Goal: Transaction & Acquisition: Purchase product/service

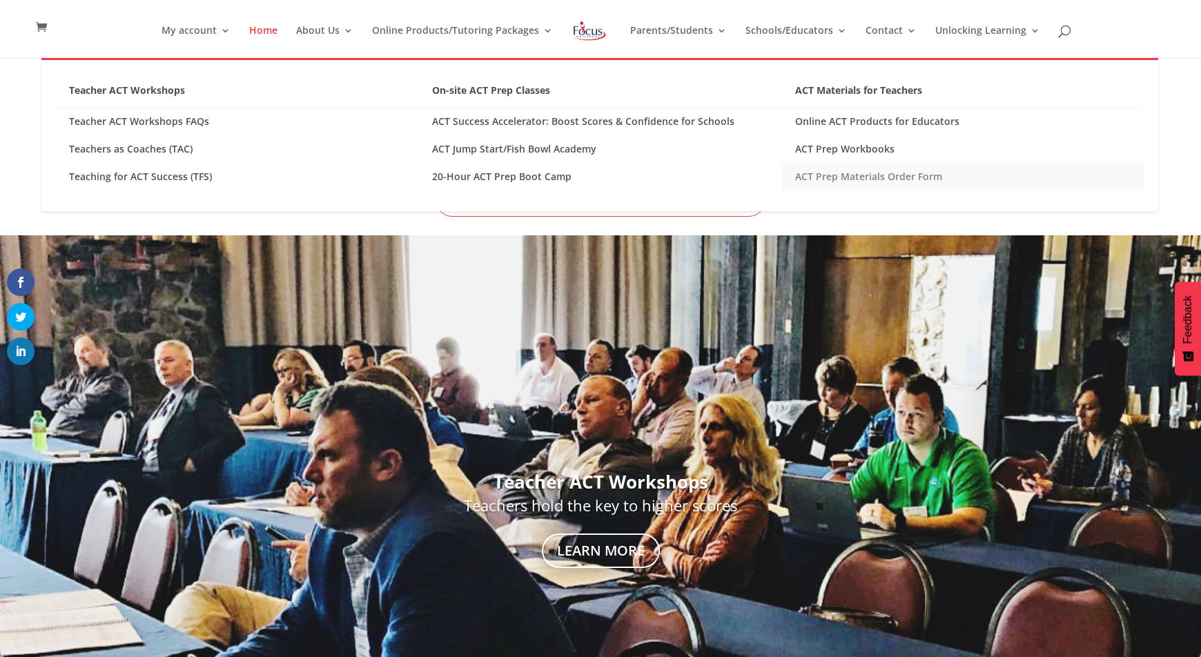
click at [856, 175] on link "ACT Prep Materials Order Form" at bounding box center [962, 177] width 363 height 28
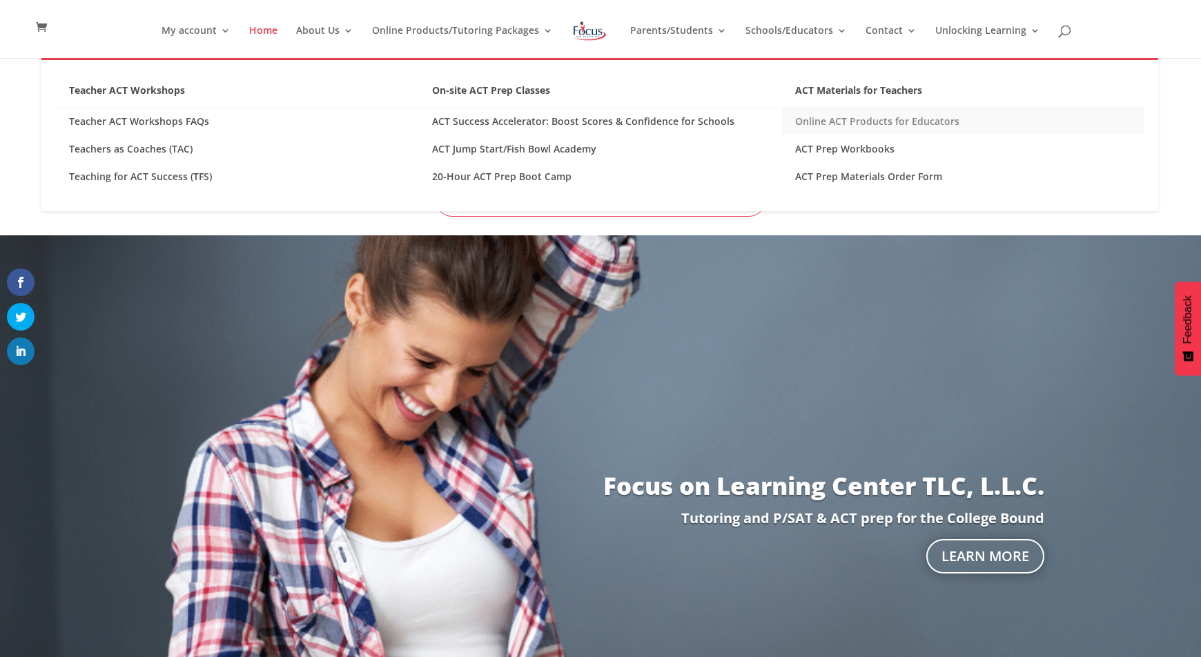
click at [817, 124] on link "Online ACT Products for Educators" at bounding box center [962, 122] width 363 height 28
click at [806, 89] on link "ACT Materials for Teachers" at bounding box center [962, 94] width 363 height 27
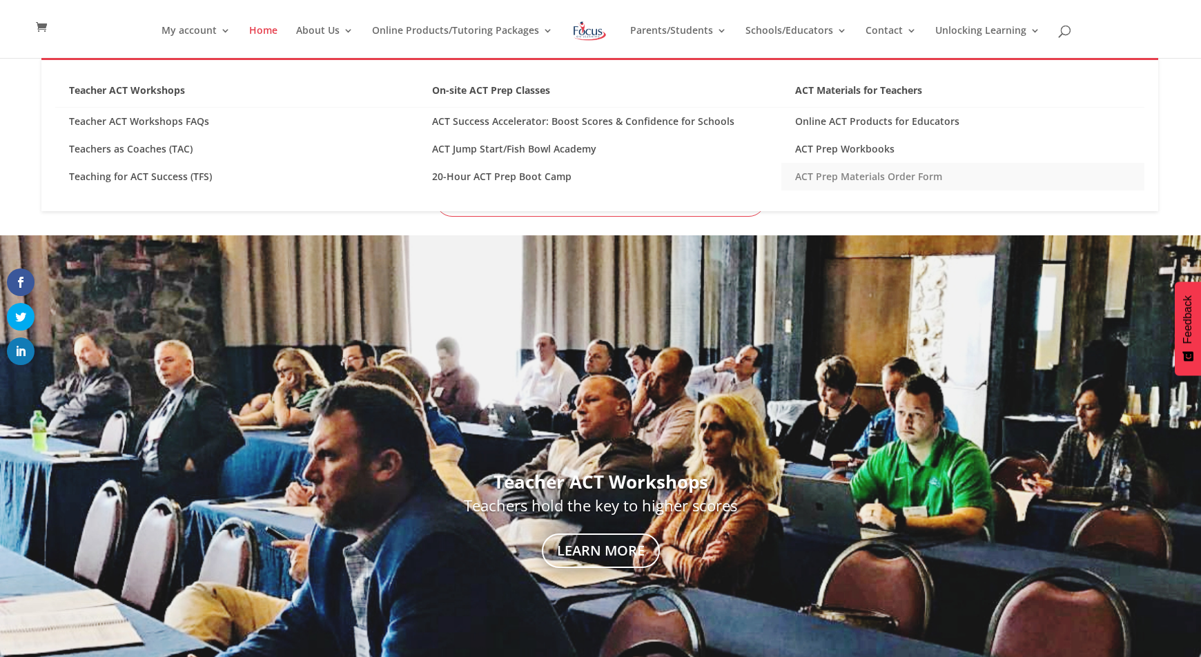
click at [834, 175] on link "ACT Prep Materials Order Form" at bounding box center [962, 177] width 363 height 28
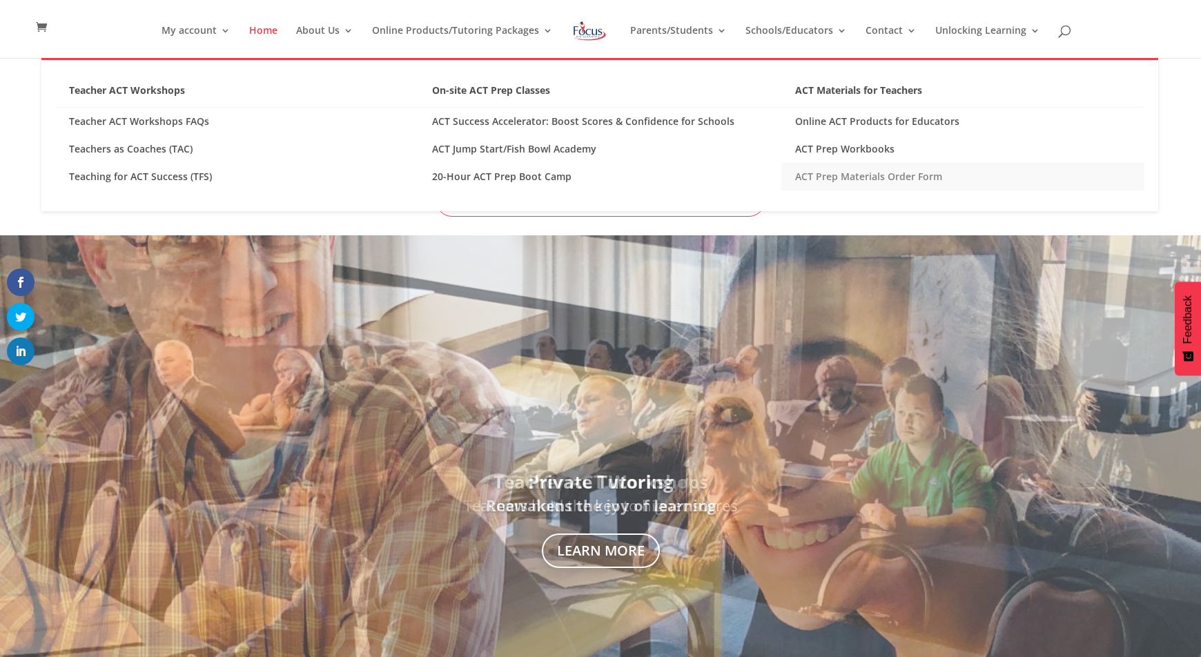
click at [820, 173] on link "ACT Prep Materials Order Form" at bounding box center [962, 177] width 363 height 28
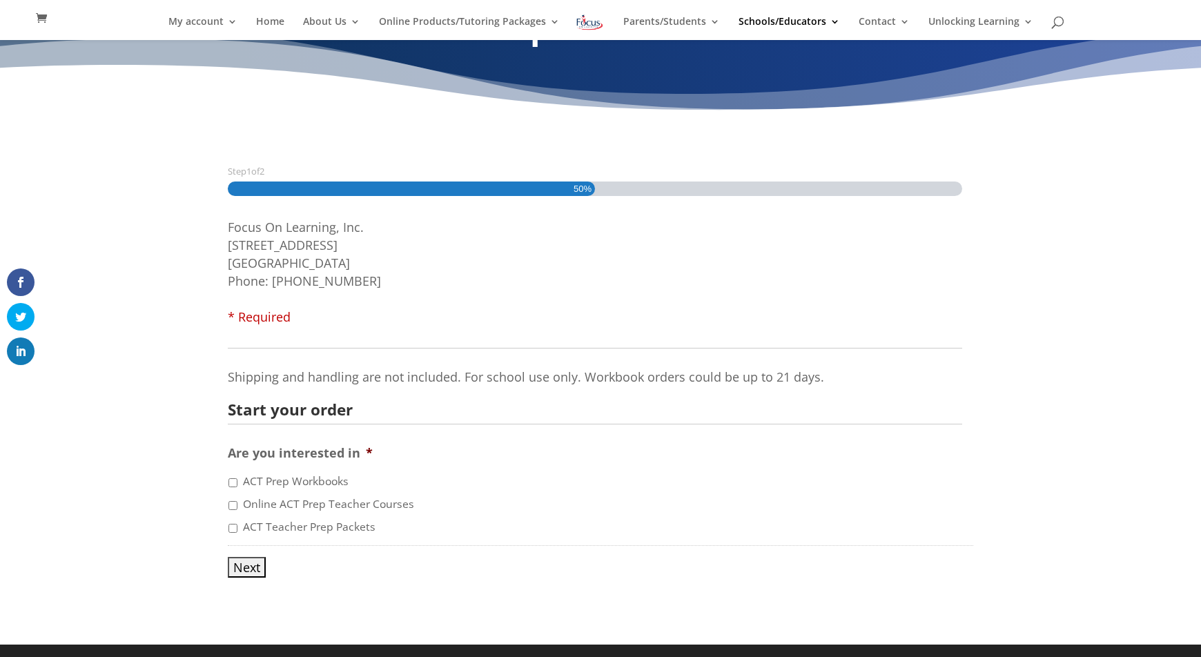
scroll to position [52, 0]
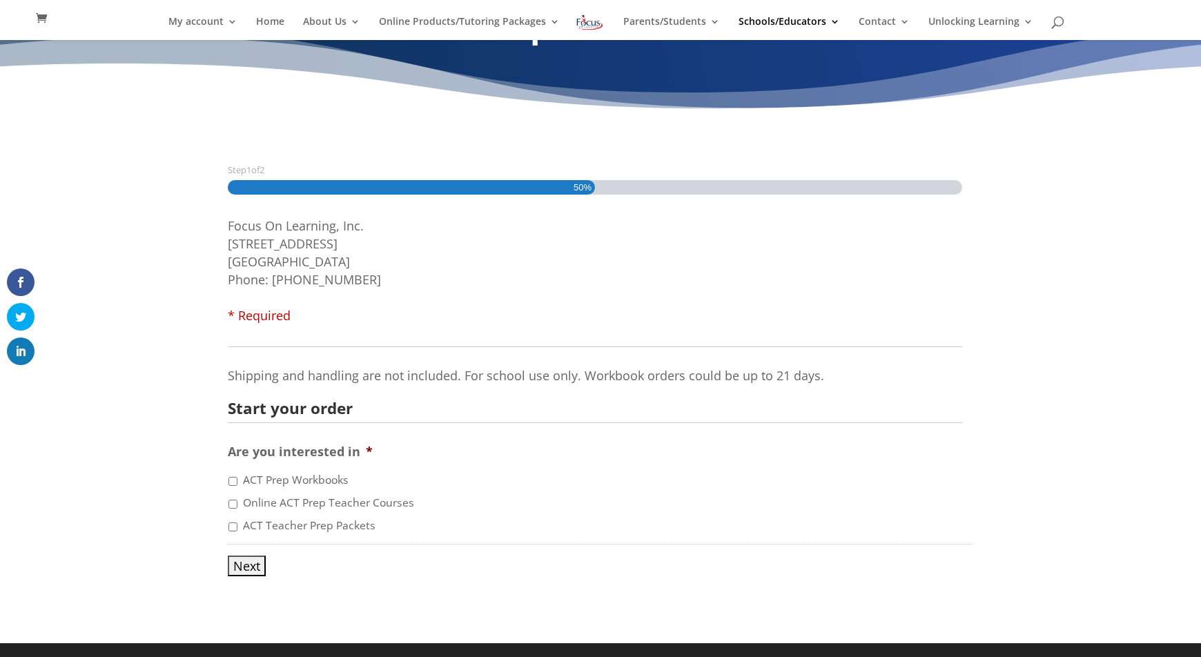
click at [310, 523] on label "ACT Teacher Prep Packets" at bounding box center [309, 526] width 133 height 17
click at [237, 523] on input "ACT Teacher Prep Packets" at bounding box center [232, 527] width 9 height 9
checkbox input "true"
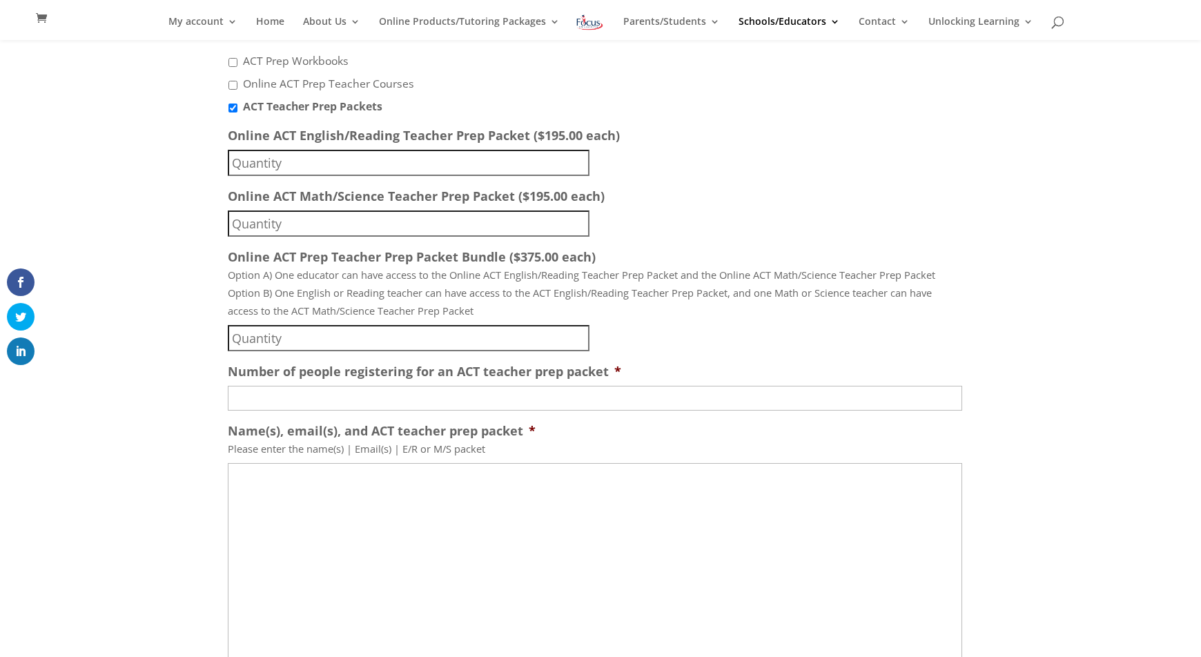
scroll to position [472, 0]
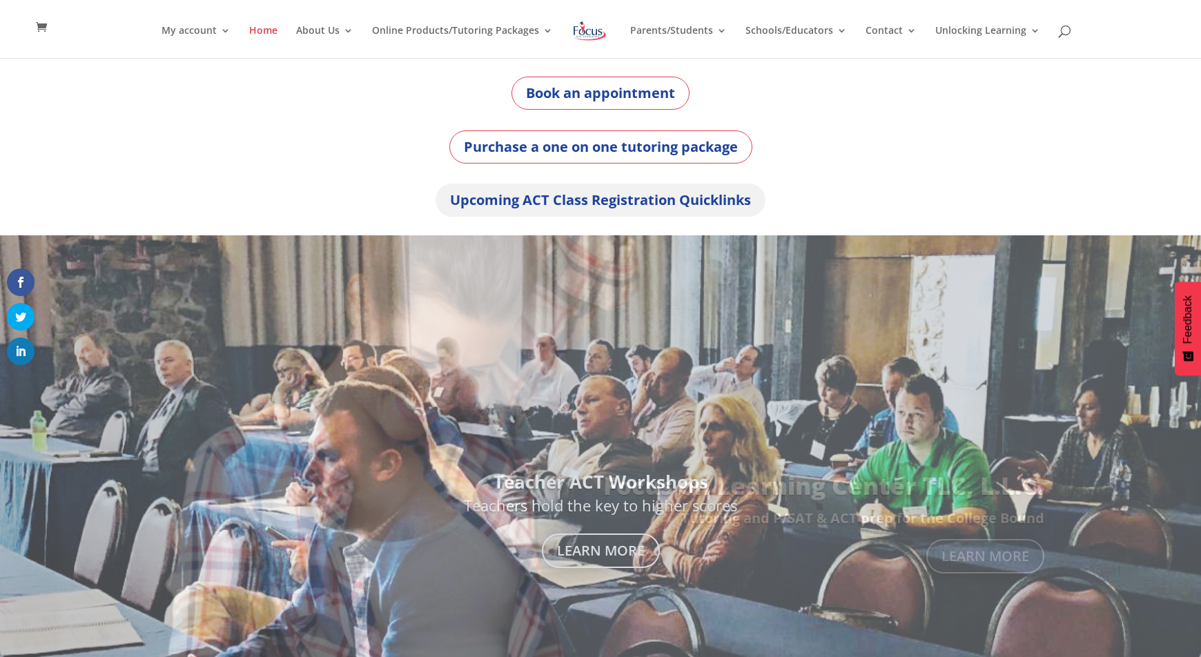
click at [624, 203] on link "Upcoming ACT Class Registration Quicklinks" at bounding box center [601, 200] width 330 height 33
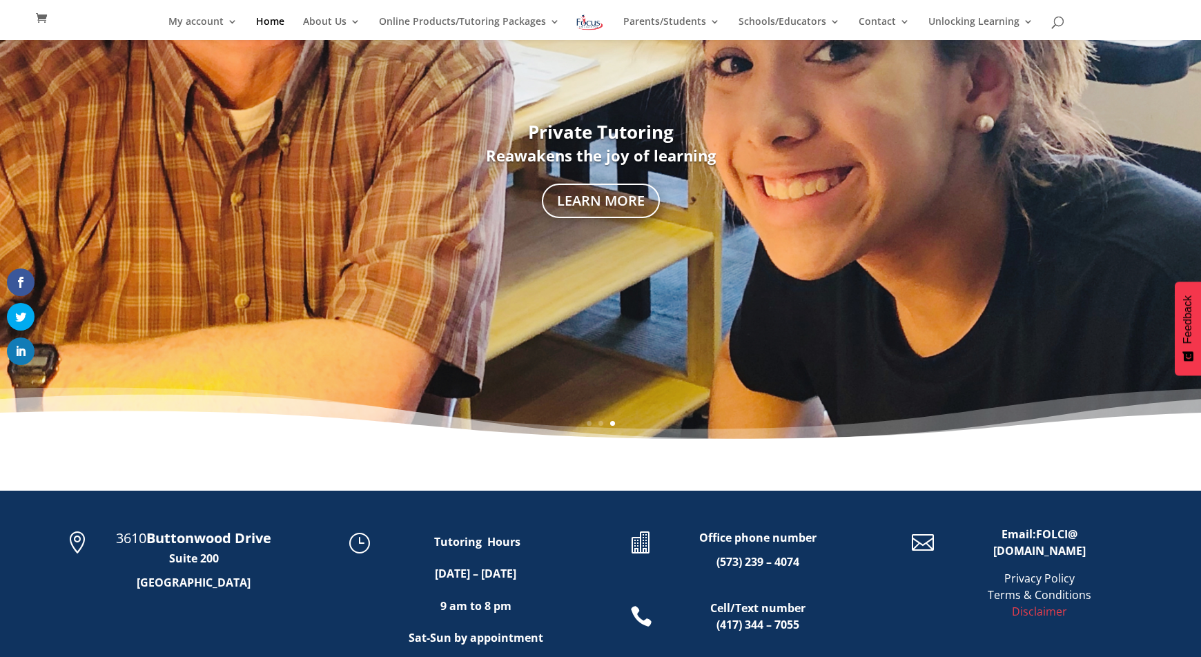
scroll to position [334, 0]
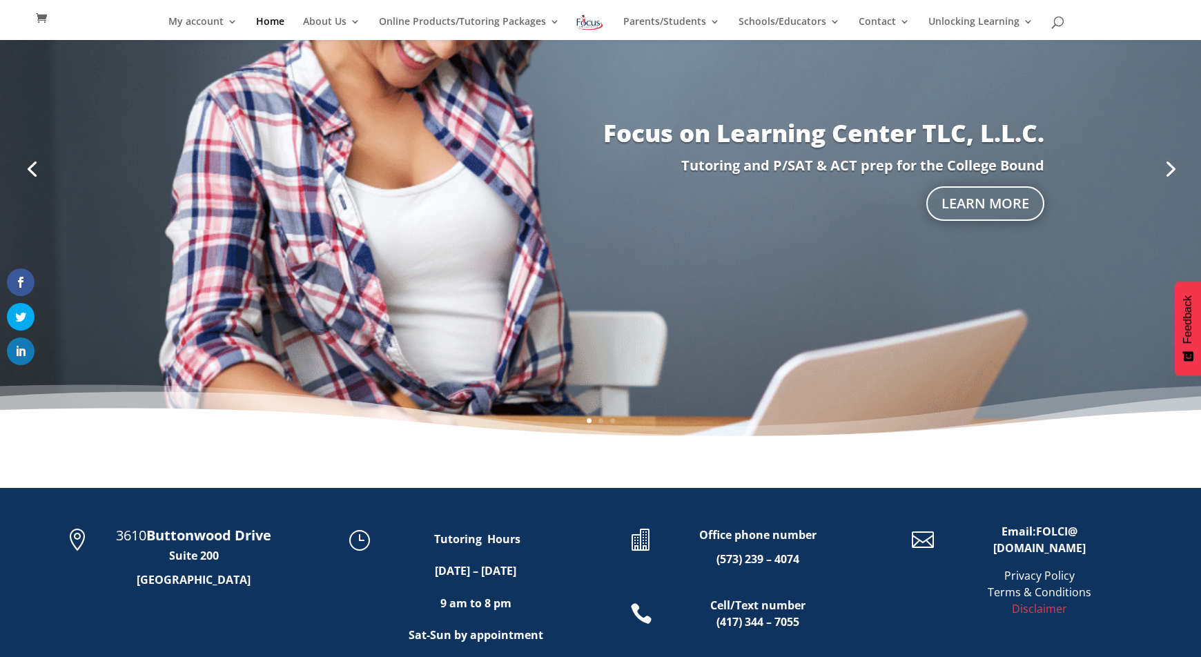
click at [587, 422] on link "1" at bounding box center [589, 420] width 5 height 5
click at [597, 420] on div "1 2 3" at bounding box center [600, 428] width 1201 height 21
click at [600, 420] on link "2" at bounding box center [600, 420] width 5 height 5
